Goal: Consume media (video, audio)

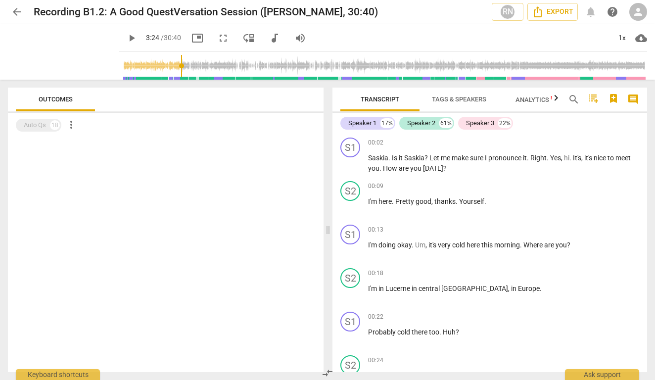
scroll to position [629, 0]
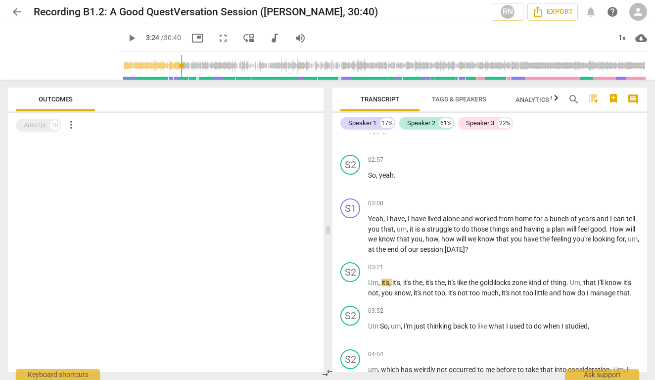
click at [126, 33] on span "play_arrow" at bounding box center [132, 38] width 12 height 12
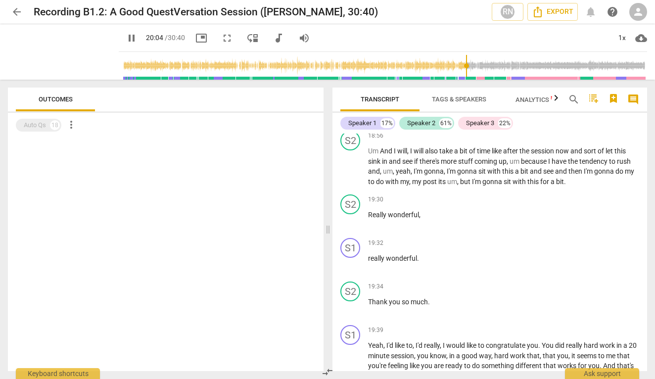
scroll to position [3354, 0]
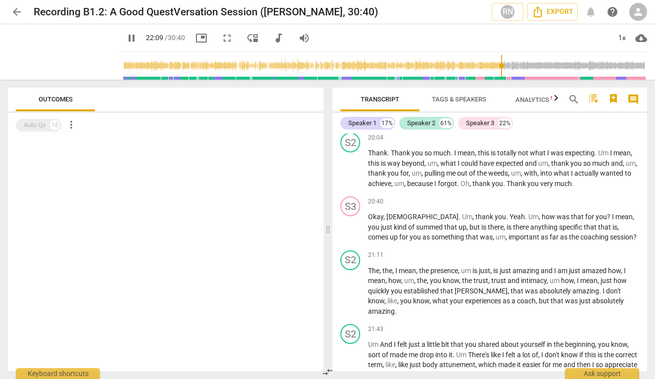
click at [497, 63] on input "range" at bounding box center [385, 66] width 524 height 32
click at [504, 66] on input "range" at bounding box center [385, 66] width 524 height 32
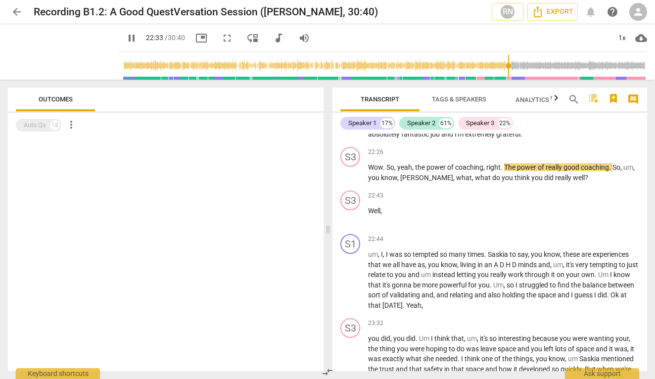
click at [126, 40] on span "pause" at bounding box center [132, 38] width 12 height 12
click at [126, 40] on span "play_arrow" at bounding box center [132, 38] width 12 height 12
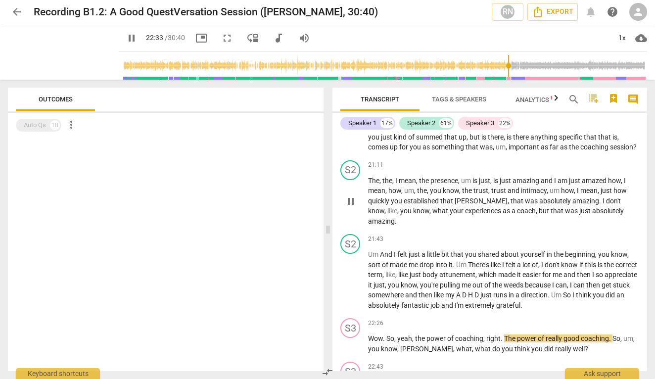
scroll to position [3441, 0]
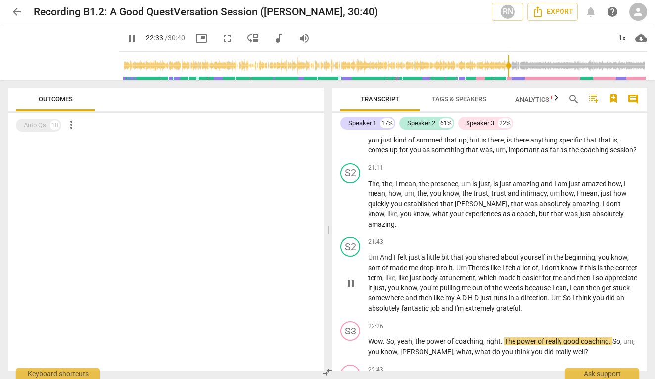
click at [385, 284] on span "just" at bounding box center [378, 288] width 11 height 8
click at [350, 277] on span "pause" at bounding box center [351, 283] width 12 height 12
click at [350, 277] on span "play_arrow" at bounding box center [351, 283] width 12 height 12
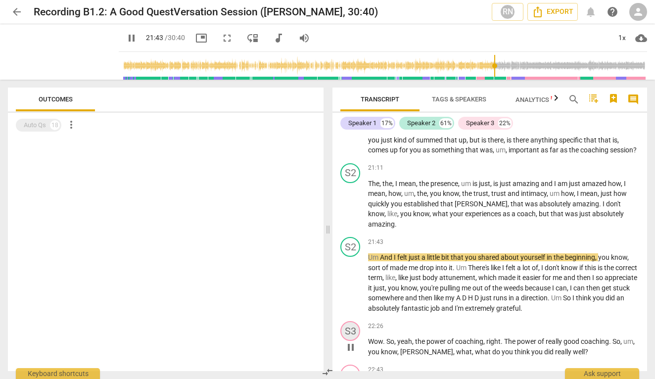
click at [354, 321] on div "S3" at bounding box center [350, 331] width 20 height 20
click at [462, 294] on span "A" at bounding box center [459, 298] width 6 height 8
click at [552, 284] on span "because" at bounding box center [538, 288] width 27 height 8
click at [489, 63] on input "range" at bounding box center [385, 66] width 524 height 32
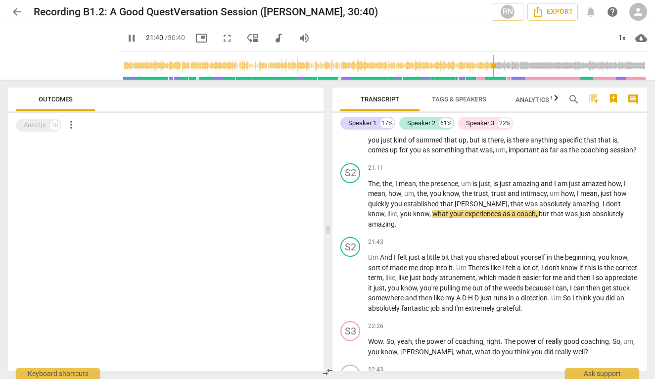
click at [489, 63] on input "range" at bounding box center [385, 66] width 524 height 32
click at [487, 63] on input "range" at bounding box center [385, 66] width 524 height 32
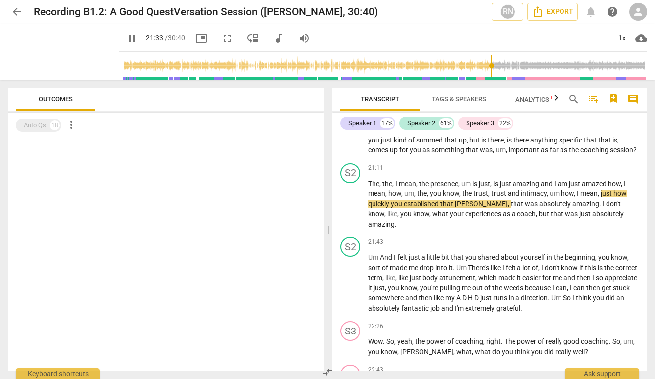
click at [491, 62] on input "range" at bounding box center [385, 66] width 524 height 32
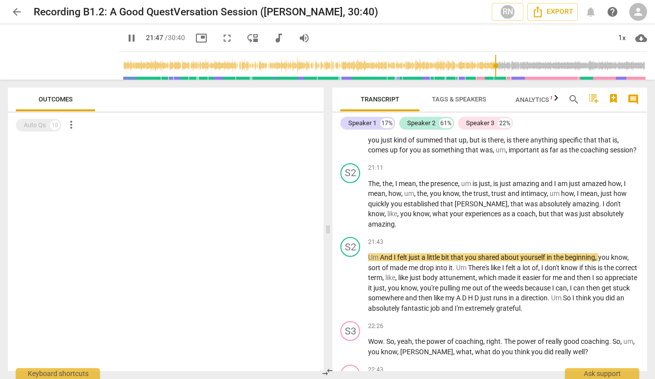
type input "1315"
click at [493, 62] on input "range" at bounding box center [385, 66] width 524 height 32
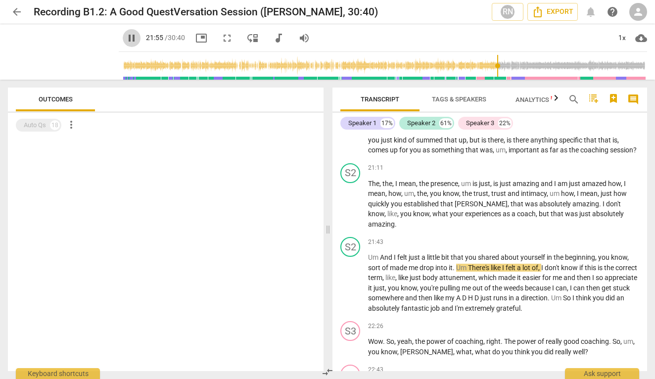
click at [126, 38] on span "pause" at bounding box center [132, 38] width 12 height 12
click at [126, 38] on span "play_arrow" at bounding box center [132, 38] width 12 height 12
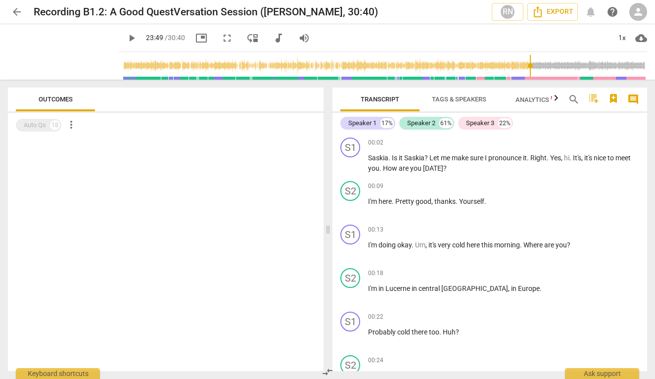
click at [527, 69] on input "range" at bounding box center [385, 66] width 524 height 32
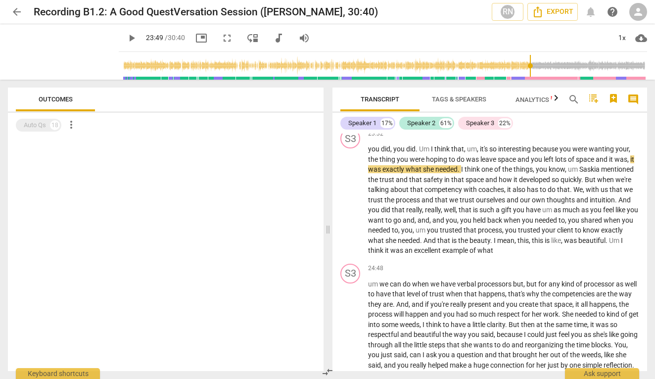
click at [521, 67] on input "range" at bounding box center [385, 66] width 524 height 32
click at [520, 67] on input "range" at bounding box center [385, 66] width 524 height 32
click at [516, 67] on input "range" at bounding box center [385, 66] width 524 height 32
click at [509, 69] on input "range" at bounding box center [385, 66] width 524 height 32
click at [506, 69] on input "range" at bounding box center [385, 66] width 524 height 32
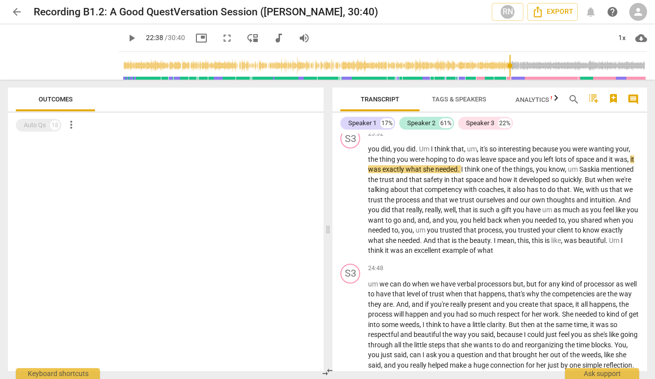
click at [503, 69] on input "range" at bounding box center [385, 66] width 524 height 32
click at [500, 69] on input "range" at bounding box center [385, 66] width 524 height 32
click at [499, 69] on input "range" at bounding box center [385, 66] width 524 height 32
click at [496, 69] on input "range" at bounding box center [385, 66] width 524 height 32
click at [126, 37] on span "play_arrow" at bounding box center [132, 38] width 12 height 12
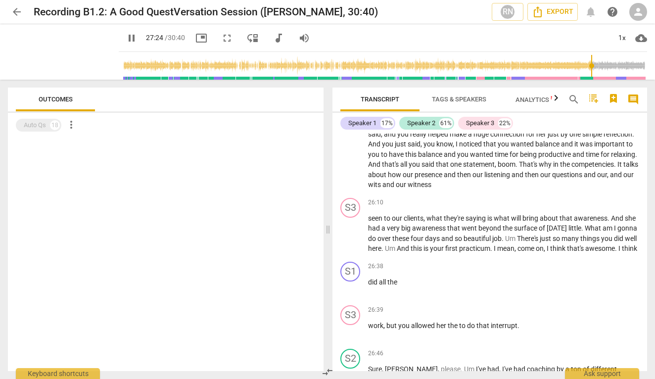
scroll to position [4278, 0]
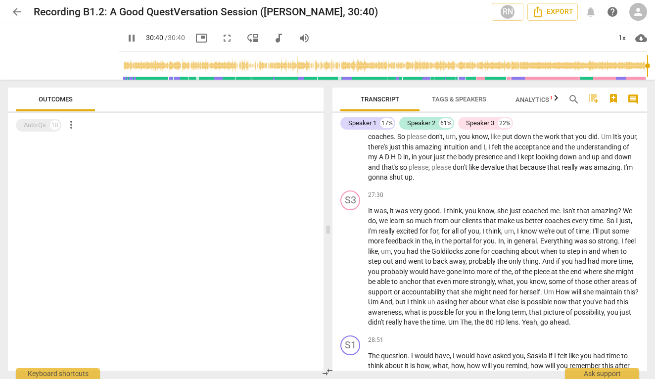
type input "1840"
